Goal: Download file/media

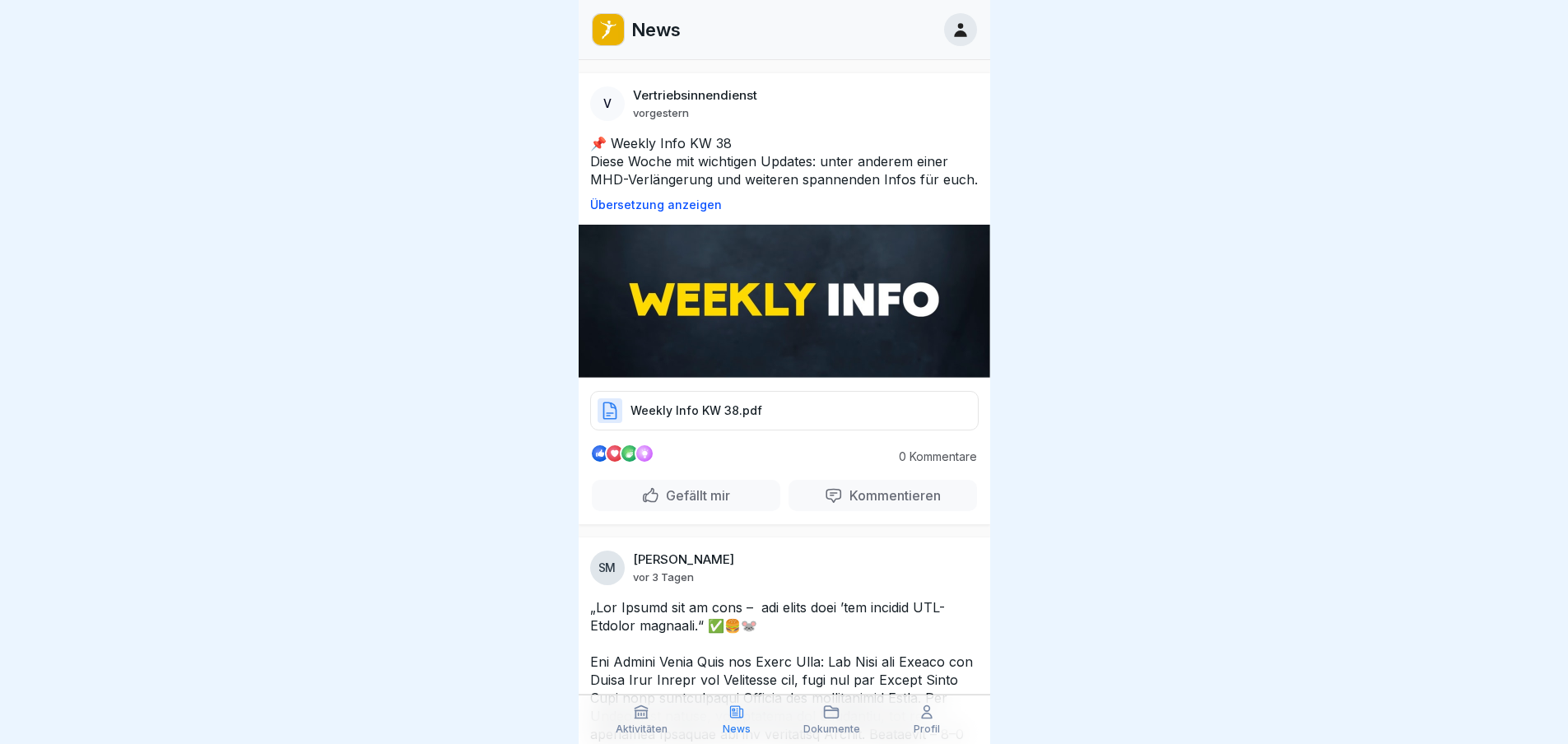
click at [736, 303] on img at bounding box center [784, 301] width 412 height 153
click at [718, 419] on p "Weekly Info KW 38.pdf" at bounding box center [696, 410] width 132 height 17
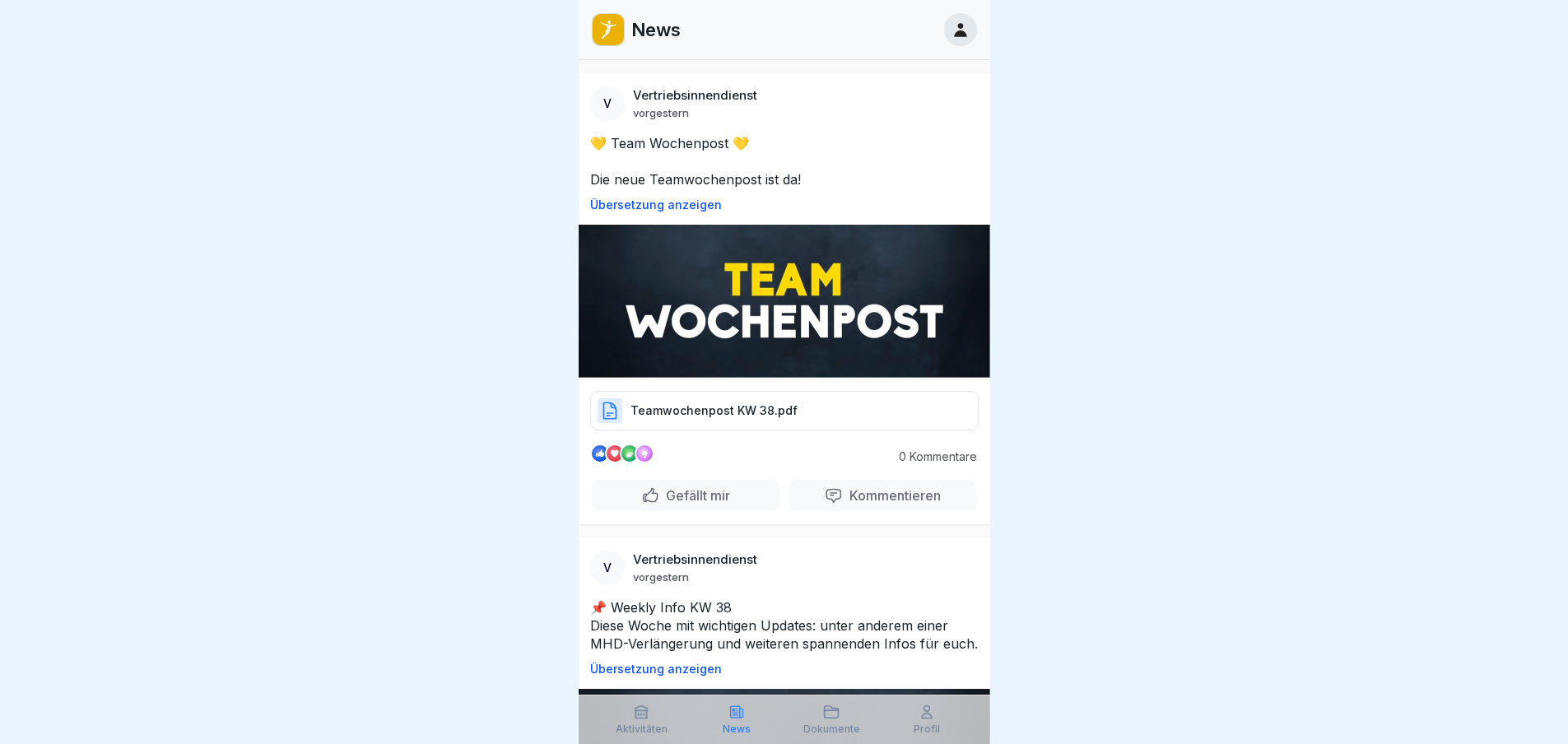
click at [677, 414] on p "Teamwochenpost KW 38.pdf" at bounding box center [713, 410] width 167 height 17
